Goal: Understand process/instructions: Learn how to perform a task or action

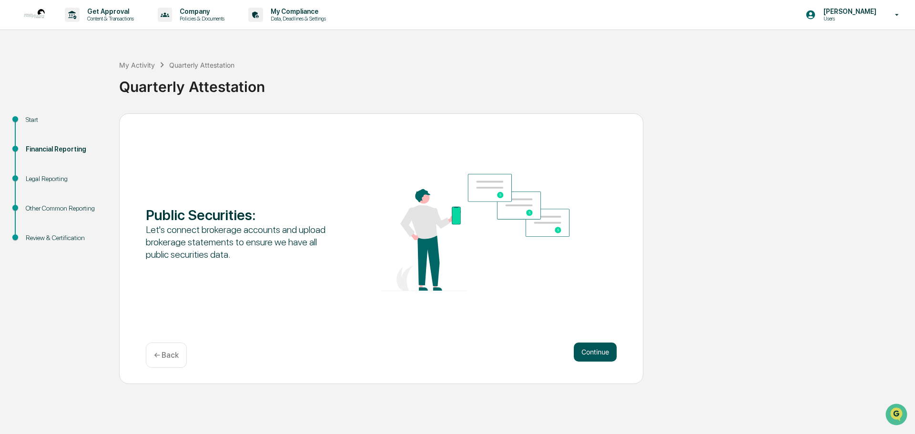
click at [602, 354] on button "Continue" at bounding box center [595, 352] width 43 height 19
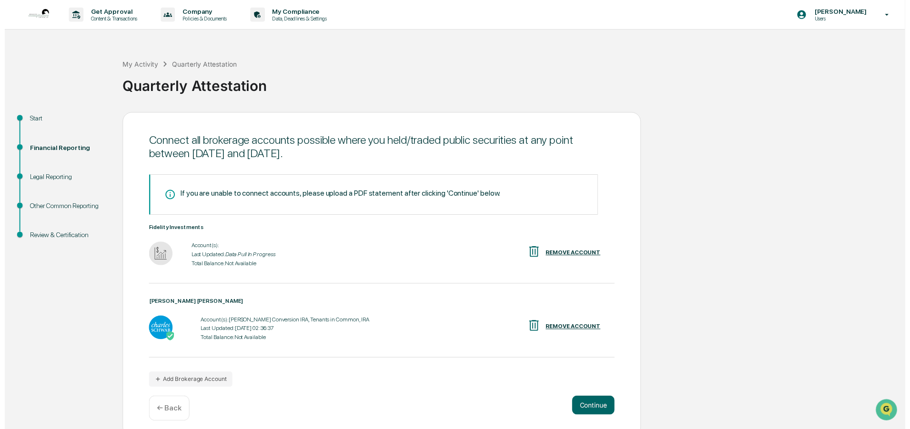
scroll to position [8, 0]
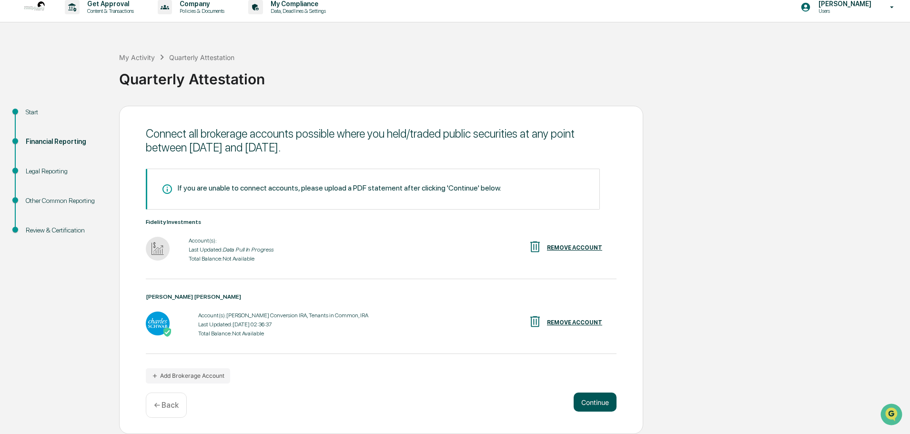
click at [600, 408] on button "Continue" at bounding box center [595, 402] width 43 height 19
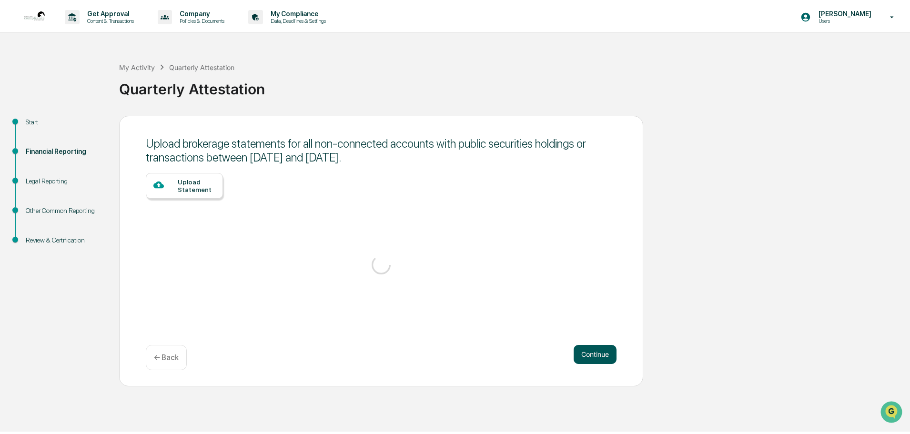
scroll to position [0, 0]
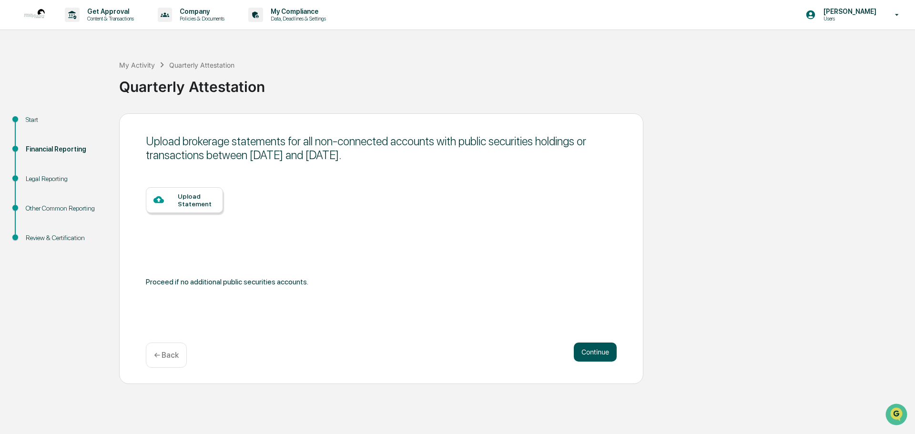
click at [589, 356] on button "Continue" at bounding box center [595, 352] width 43 height 19
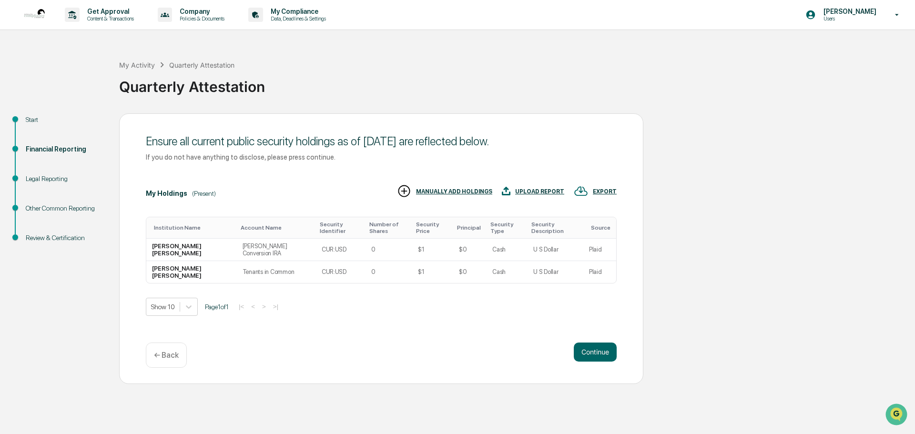
click at [165, 357] on p "← Back" at bounding box center [166, 355] width 25 height 9
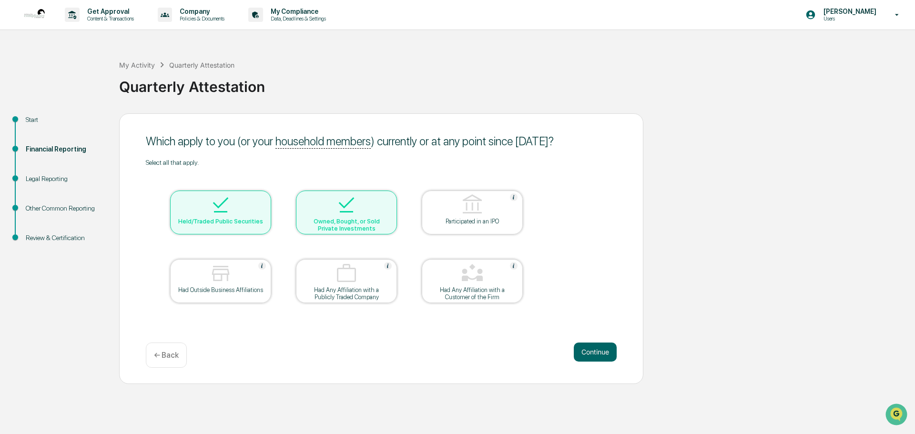
click at [165, 357] on p "← Back" at bounding box center [166, 355] width 25 height 9
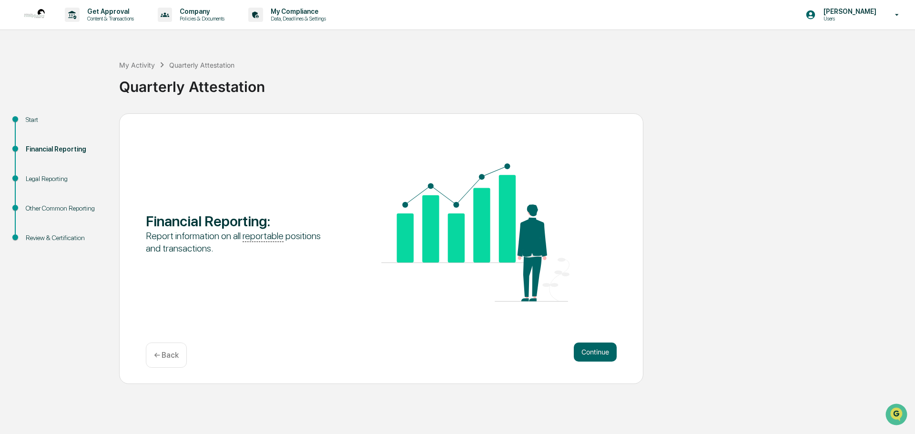
click at [165, 357] on p "← Back" at bounding box center [166, 355] width 25 height 9
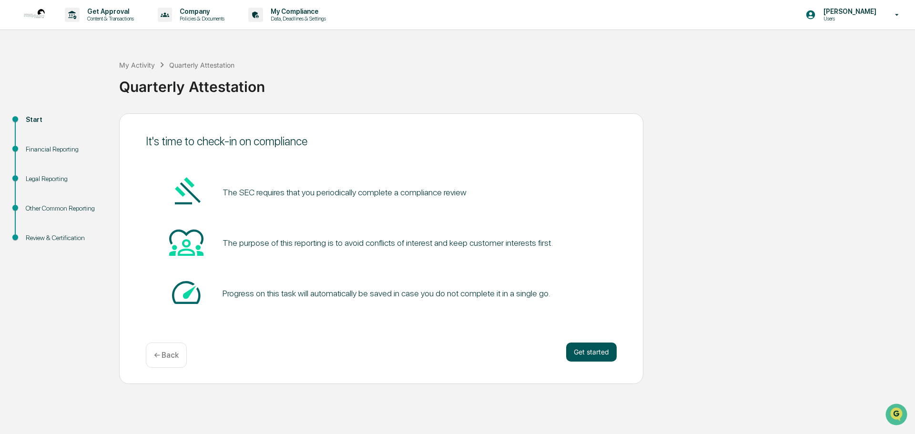
click at [593, 355] on button "Get started" at bounding box center [591, 352] width 51 height 19
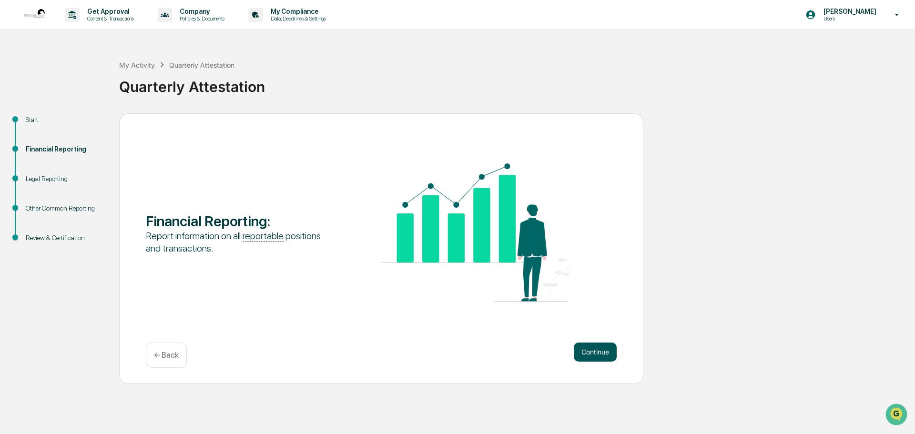
click at [594, 355] on button "Continue" at bounding box center [595, 352] width 43 height 19
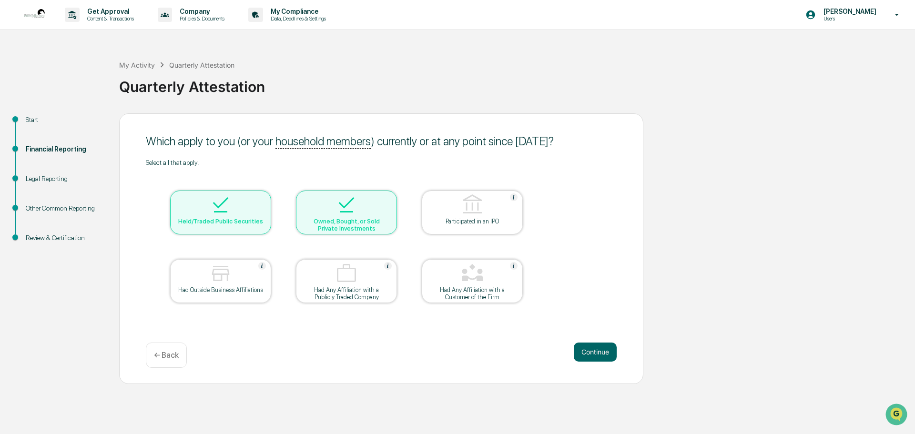
click at [594, 355] on button "Continue" at bounding box center [595, 352] width 43 height 19
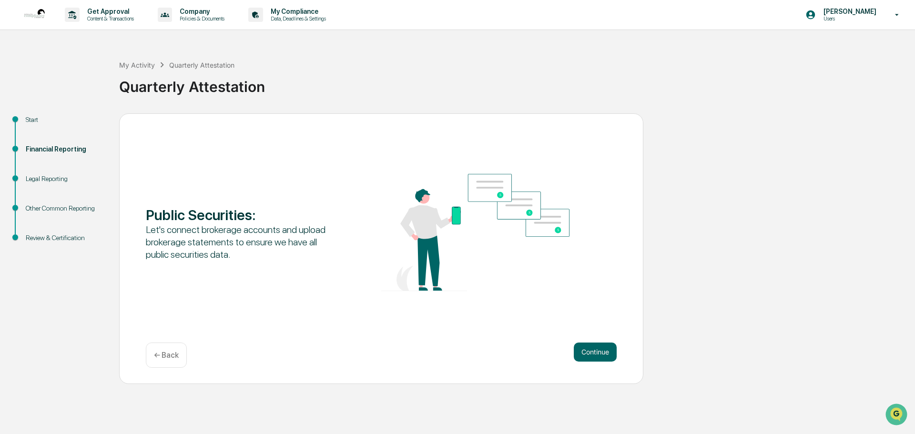
click at [594, 355] on button "Continue" at bounding box center [595, 352] width 43 height 19
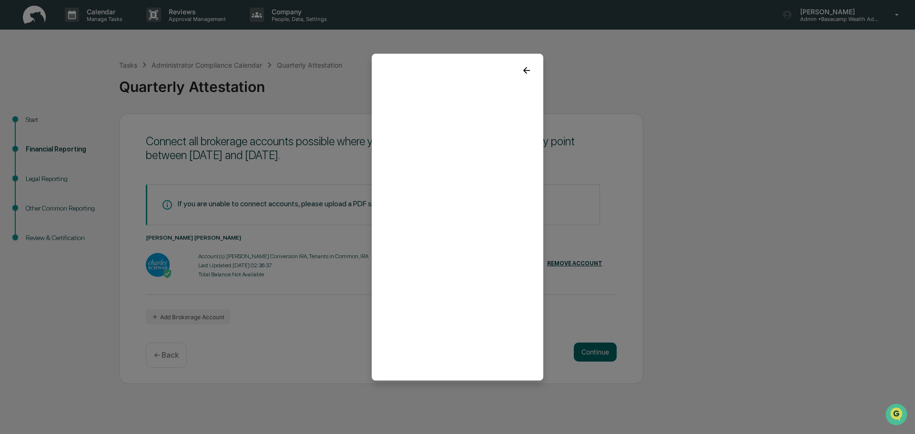
click at [525, 65] on icon at bounding box center [526, 70] width 10 height 10
